Goal: Find specific page/section: Find specific page/section

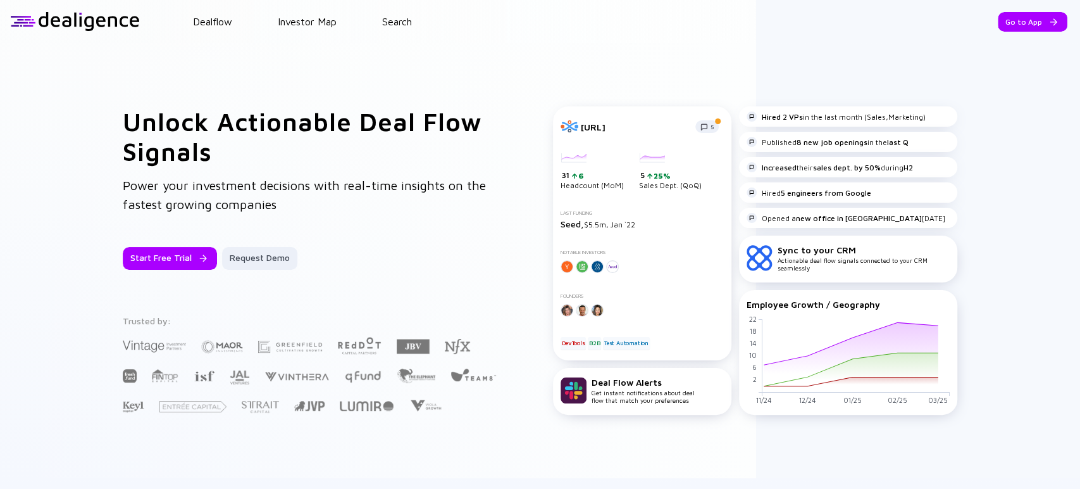
drag, startPoint x: 1001, startPoint y: 2, endPoint x: 574, endPoint y: 65, distance: 431.1
click at [566, 65] on div "Unlock Actionable Deal Flow Signals Power your investment decisions with real-t…" at bounding box center [540, 260] width 1080 height 435
click at [204, 23] on link "Dealflow" at bounding box center [212, 21] width 39 height 11
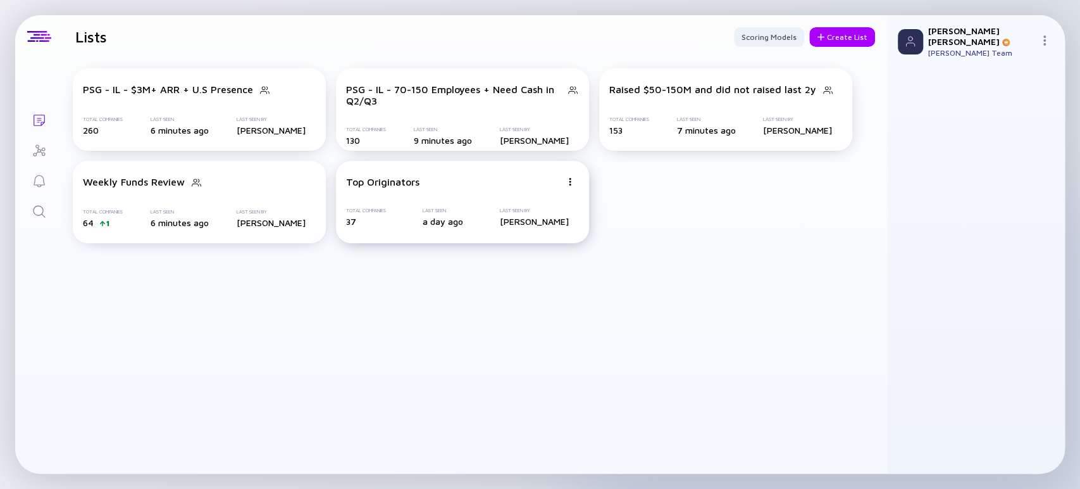
click at [438, 182] on div "Top Originators" at bounding box center [453, 181] width 215 height 11
click at [145, 7] on div "Lists Lists Scoring Models Create List PSG - IL - $3M+ ARR + U.S Presence Total…" at bounding box center [540, 244] width 1080 height 489
